Goal: Task Accomplishment & Management: Use online tool/utility

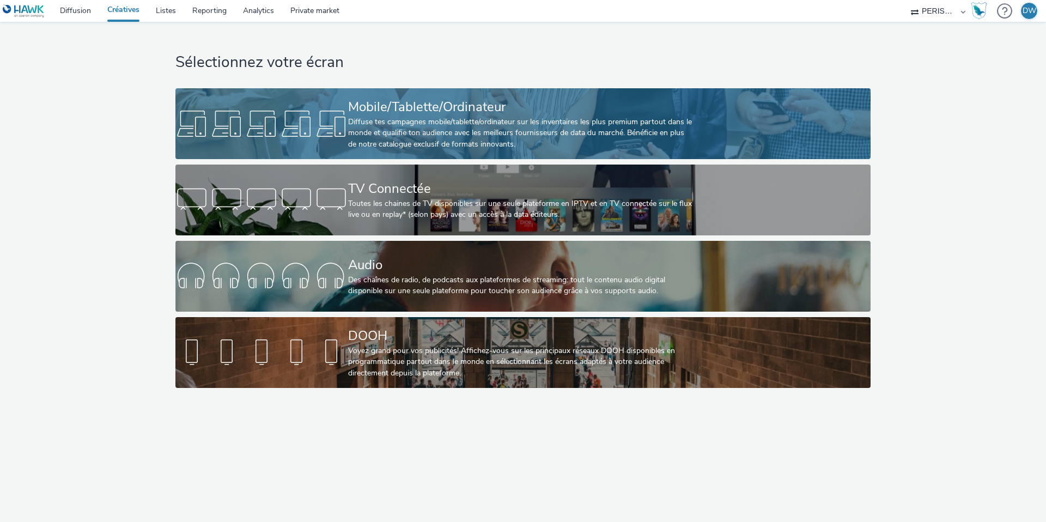
click at [554, 132] on div "Diffuse tes campagnes mobile/tablette/ordinateur sur les inventaires les plus p…" at bounding box center [520, 133] width 345 height 33
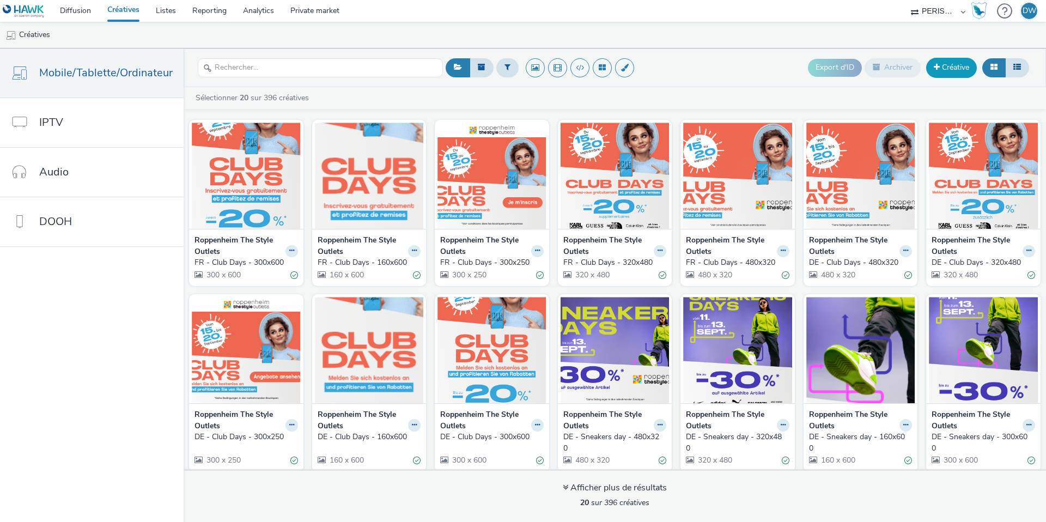
click at [946, 70] on link "Créative" at bounding box center [951, 68] width 51 height 20
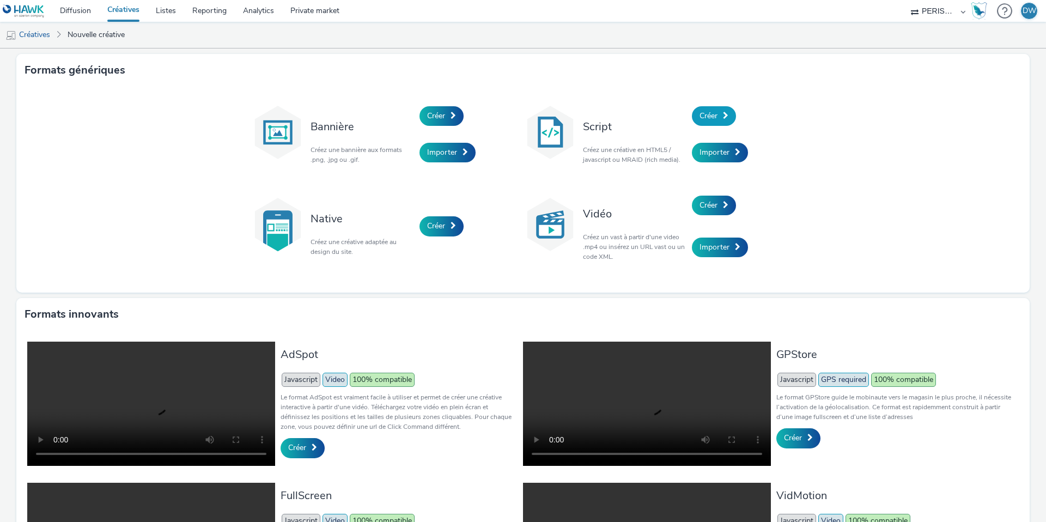
click at [720, 114] on link "Créer" at bounding box center [714, 116] width 44 height 20
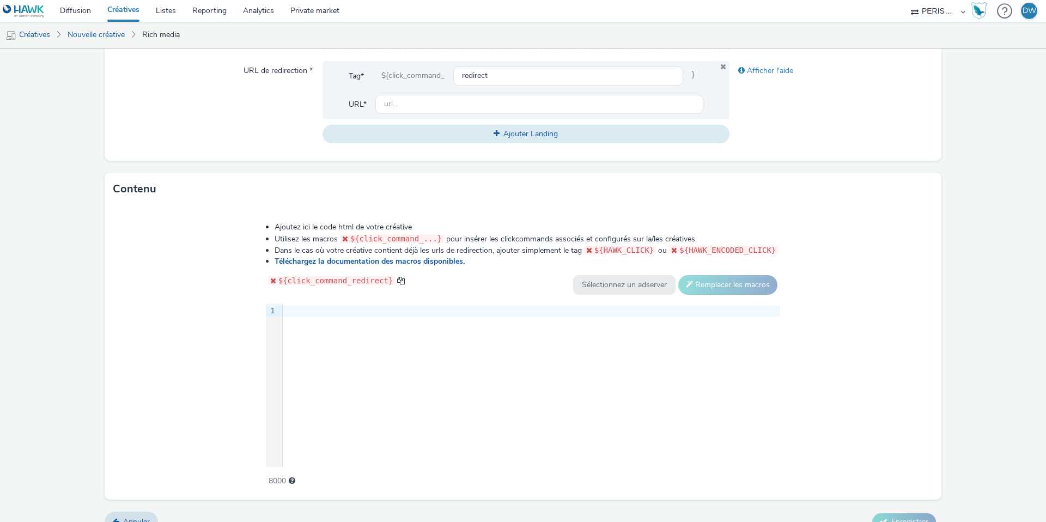
scroll to position [413, 0]
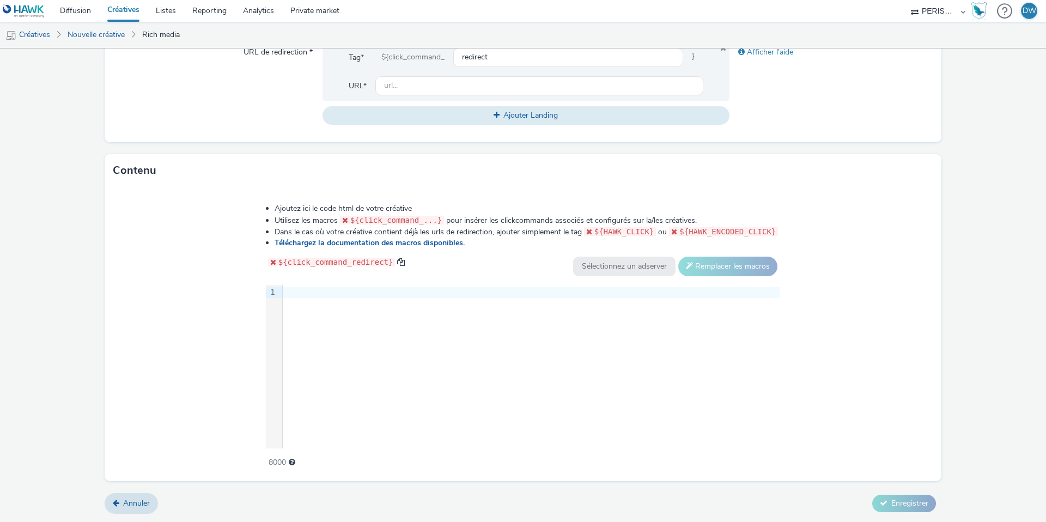
click at [526, 314] on div "9 1 ›" at bounding box center [523, 366] width 515 height 163
click at [446, 245] on link "Téléchargez la documentation des macros disponibles." at bounding box center [372, 242] width 194 height 10
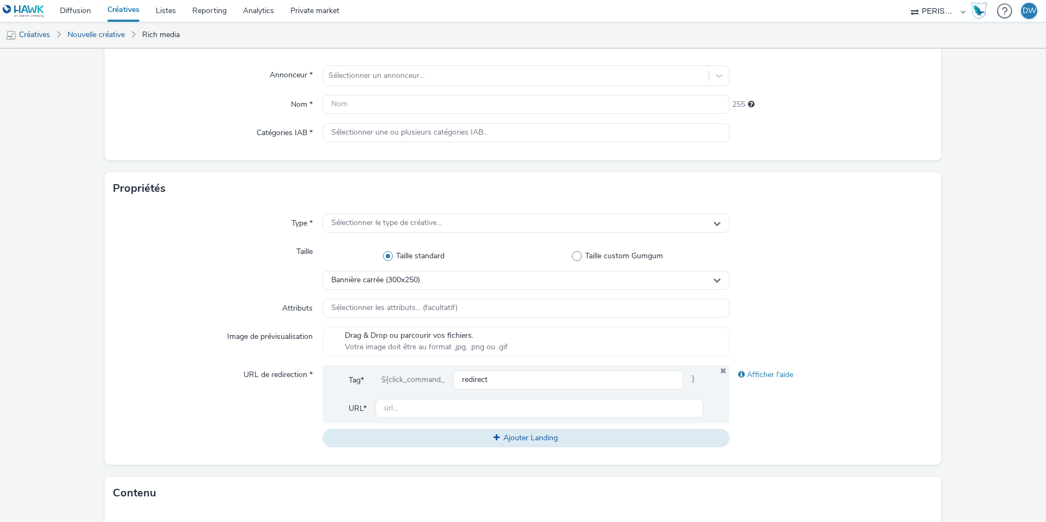
scroll to position [0, 0]
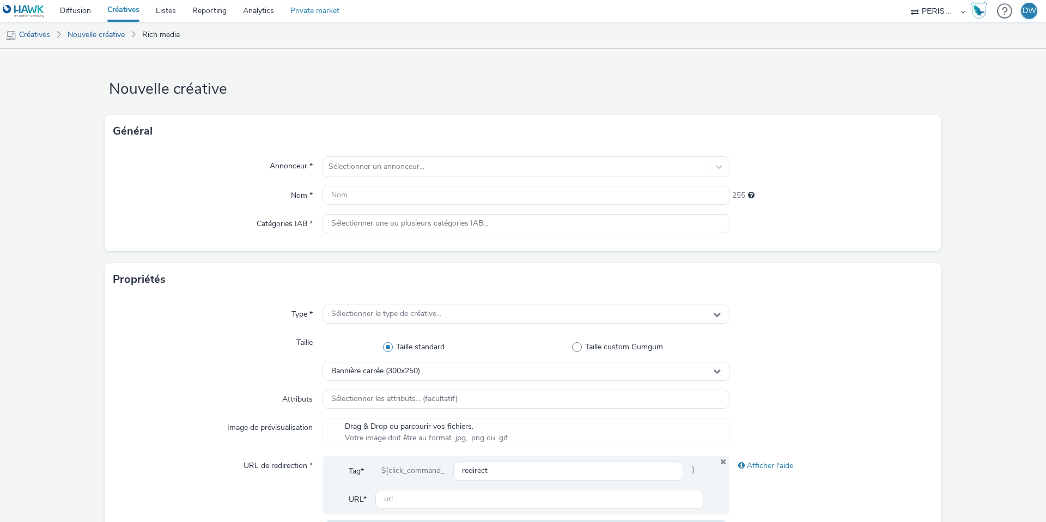
click at [321, 13] on link "Private market" at bounding box center [314, 11] width 65 height 22
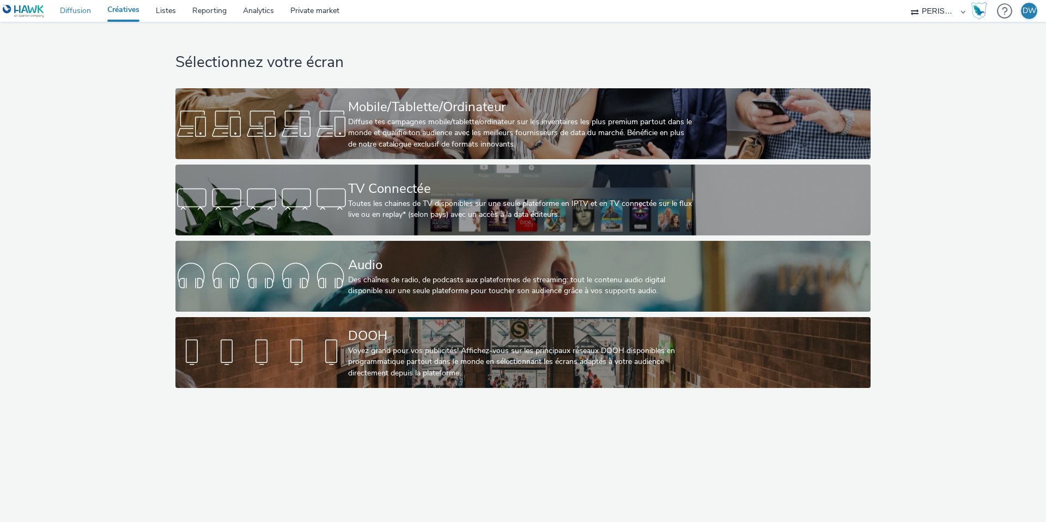
click at [81, 14] on link "Diffusion" at bounding box center [75, 11] width 47 height 22
click at [74, 15] on link "Diffusion" at bounding box center [75, 11] width 47 height 22
click at [962, 13] on div "PERISCOM" at bounding box center [937, 11] width 65 height 22
click at [936, 12] on select "PERISCOM" at bounding box center [937, 11] width 65 height 22
click at [905, 0] on select "PERISCOM" at bounding box center [937, 11] width 65 height 22
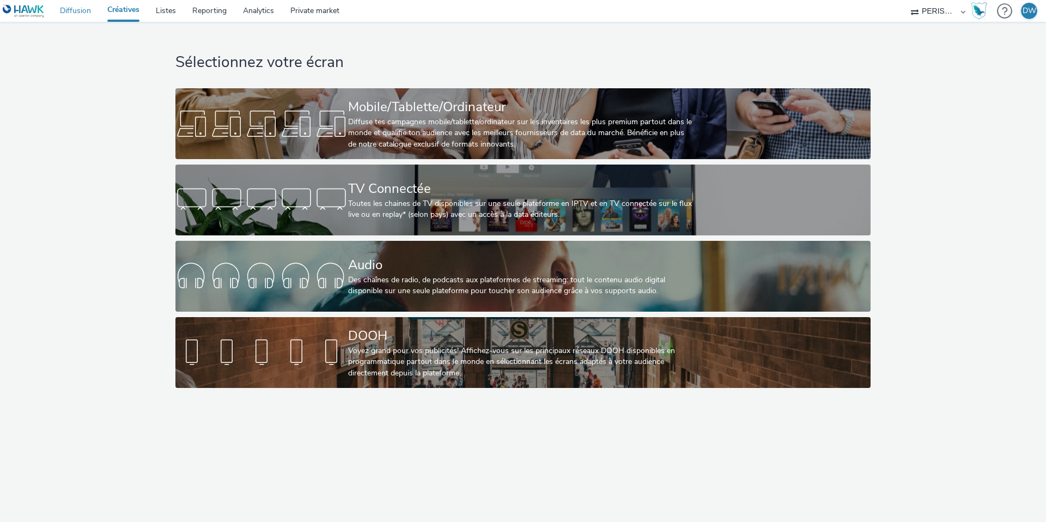
click at [80, 15] on link "Diffusion" at bounding box center [75, 11] width 47 height 22
